Goal: Information Seeking & Learning: Find specific fact

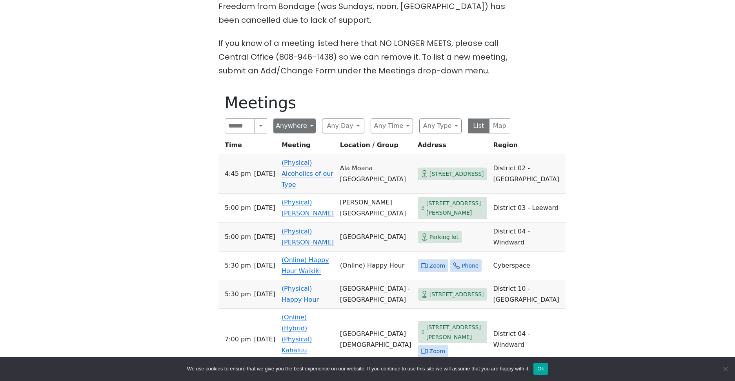
scroll to position [306, 0]
click at [294, 127] on button "Anywhere" at bounding box center [294, 124] width 42 height 15
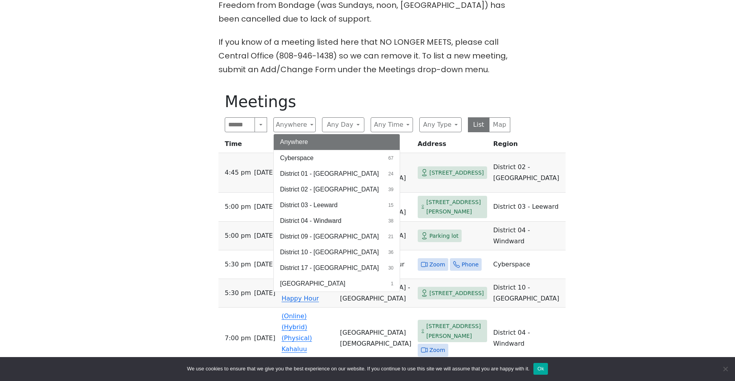
click at [304, 105] on h1 "Meetings" at bounding box center [368, 101] width 286 height 19
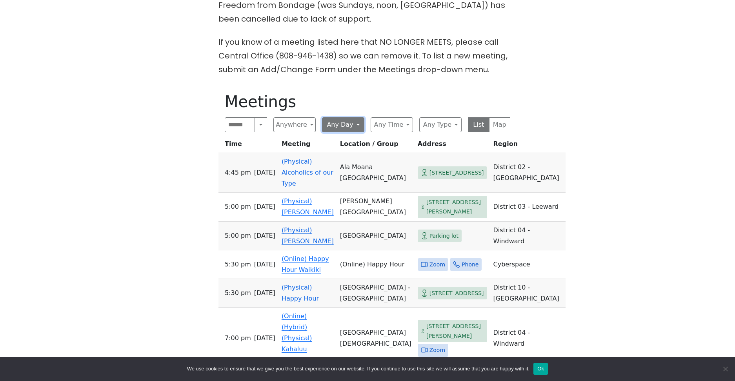
click at [349, 127] on button "Any Day" at bounding box center [343, 124] width 42 height 15
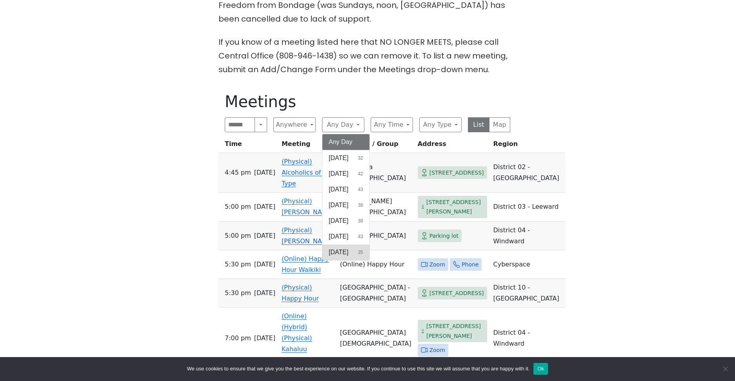
click at [340, 252] on span "[DATE]" at bounding box center [339, 251] width 20 height 9
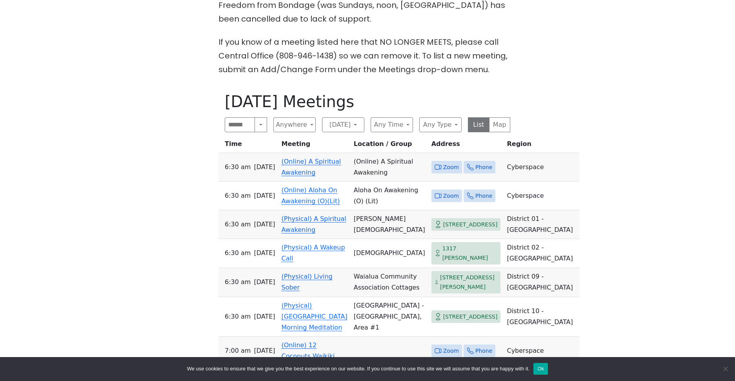
click at [583, 227] on div "On [DATE] (only), the Serenity Group will meet at [DEMOGRAPHIC_DATA] at [STREET…" at bounding box center [368, 217] width 662 height 510
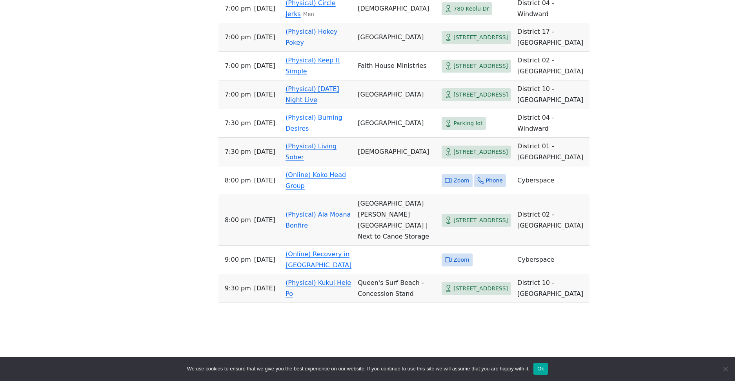
scroll to position [1229, 0]
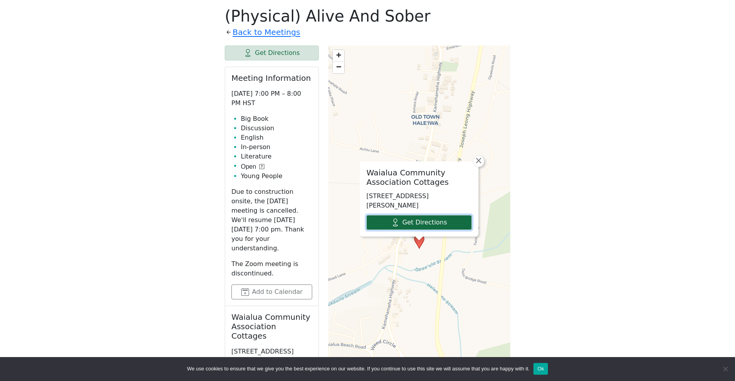
click at [436, 221] on link "Get Directions" at bounding box center [418, 222] width 105 height 15
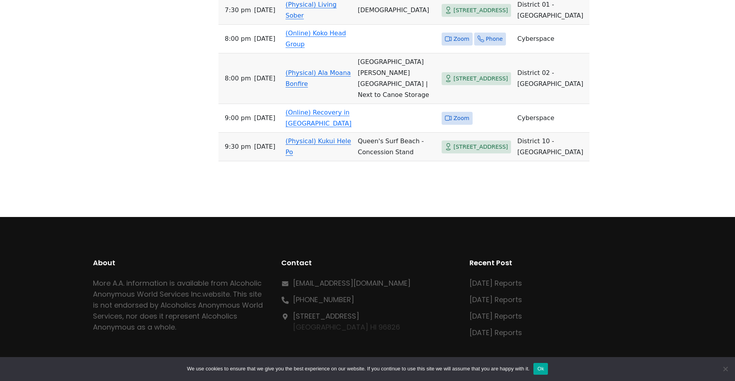
scroll to position [1374, 0]
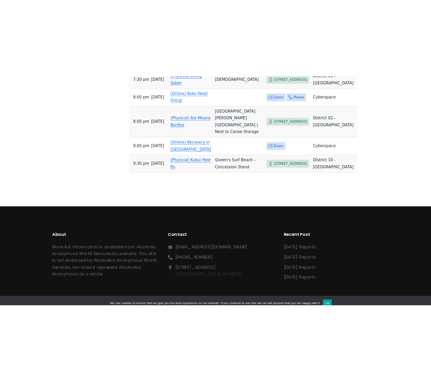
scroll to position [1376, 0]
